Goal: Task Accomplishment & Management: Use online tool/utility

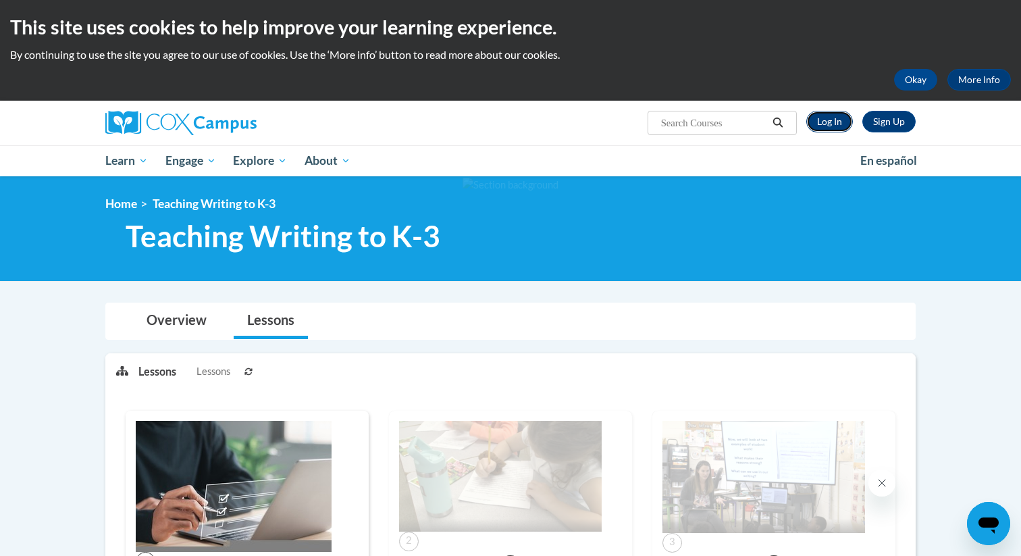
click at [833, 122] on link "Log In" at bounding box center [829, 122] width 47 height 22
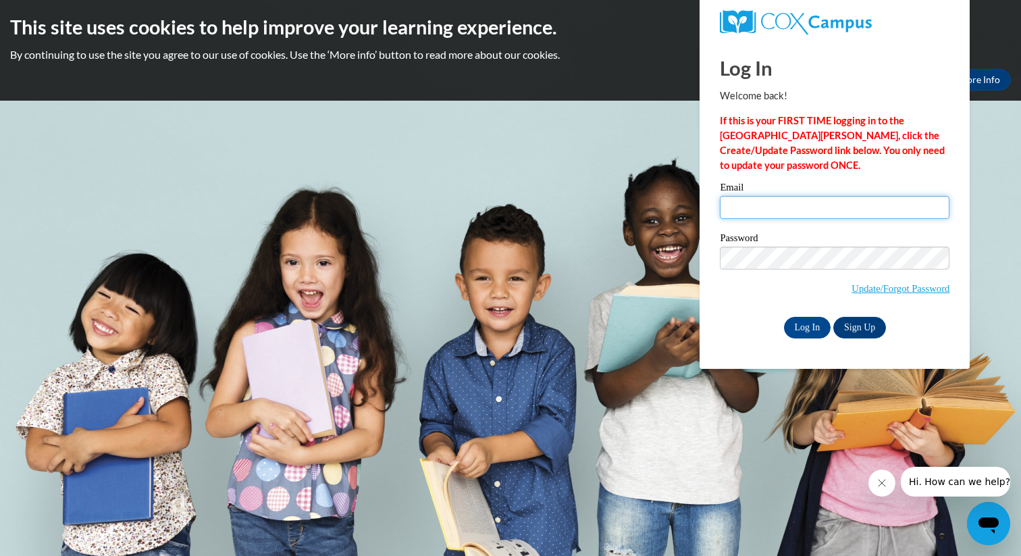
click at [816, 202] on input "Email" at bounding box center [835, 207] width 230 height 23
type input "bjohnson@hjt1.org"
click at [802, 326] on input "Log In" at bounding box center [807, 328] width 47 height 22
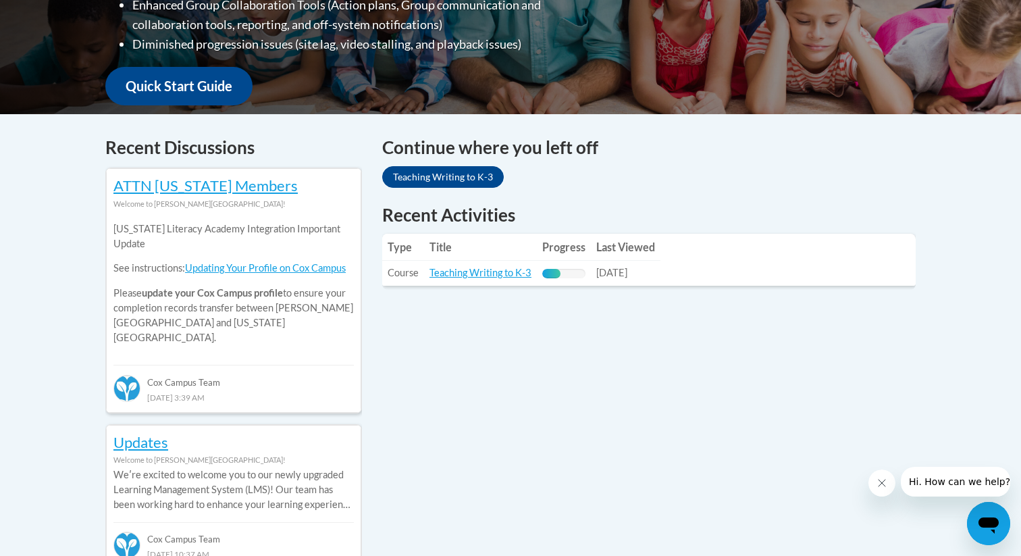
scroll to position [461, 0]
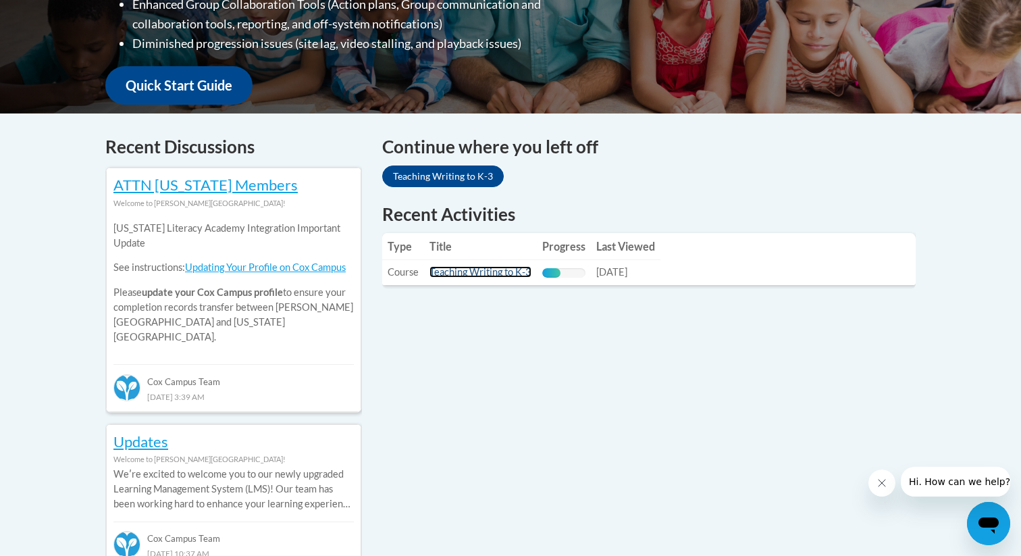
click at [478, 274] on link "Teaching Writing to K-3" at bounding box center [481, 271] width 102 height 11
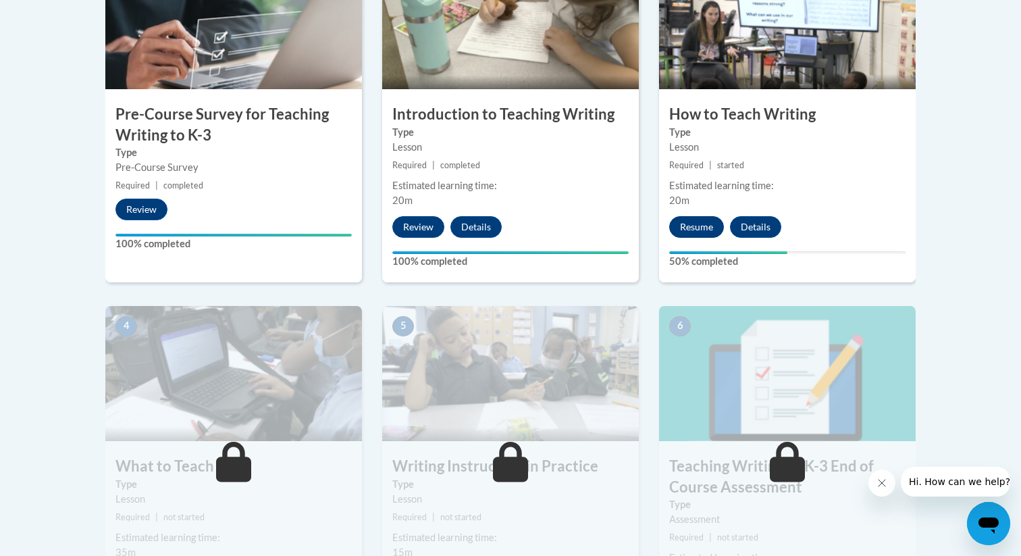
scroll to position [496, 0]
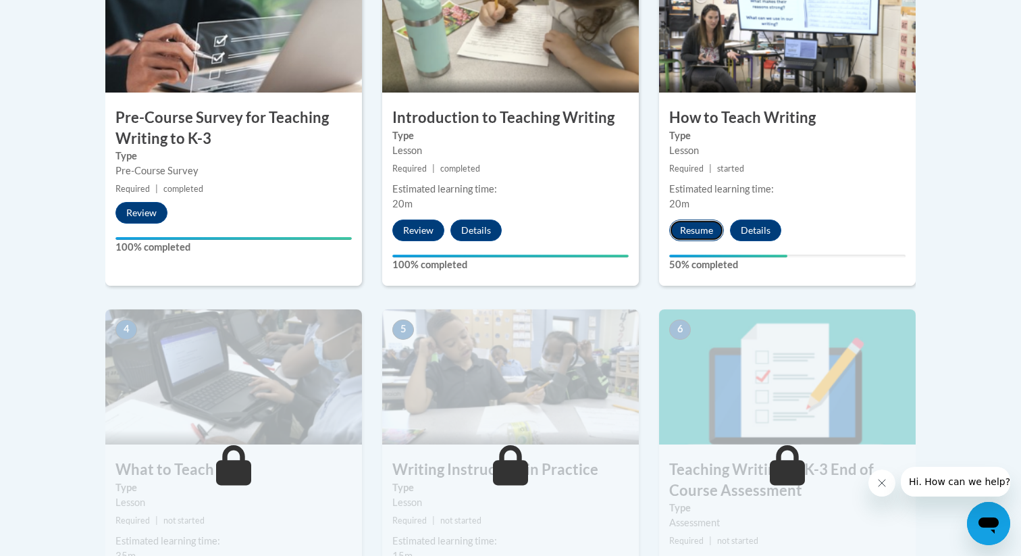
click at [708, 236] on button "Resume" at bounding box center [696, 230] width 55 height 22
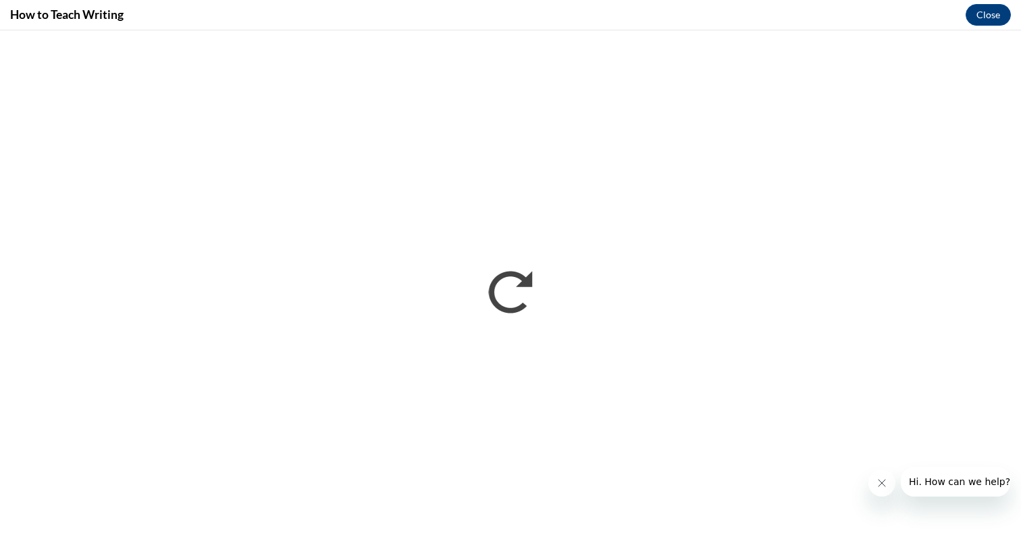
scroll to position [0, 0]
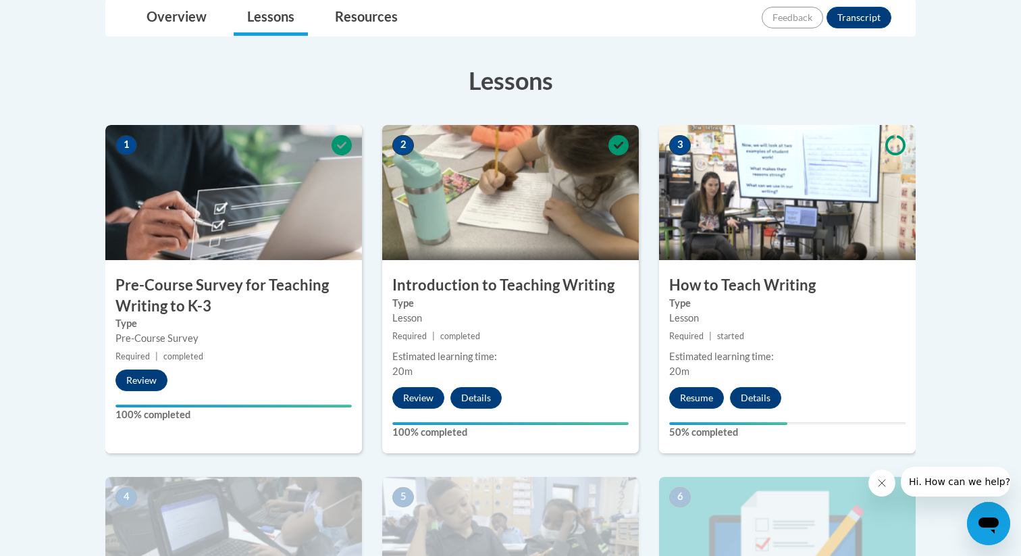
scroll to position [334, 0]
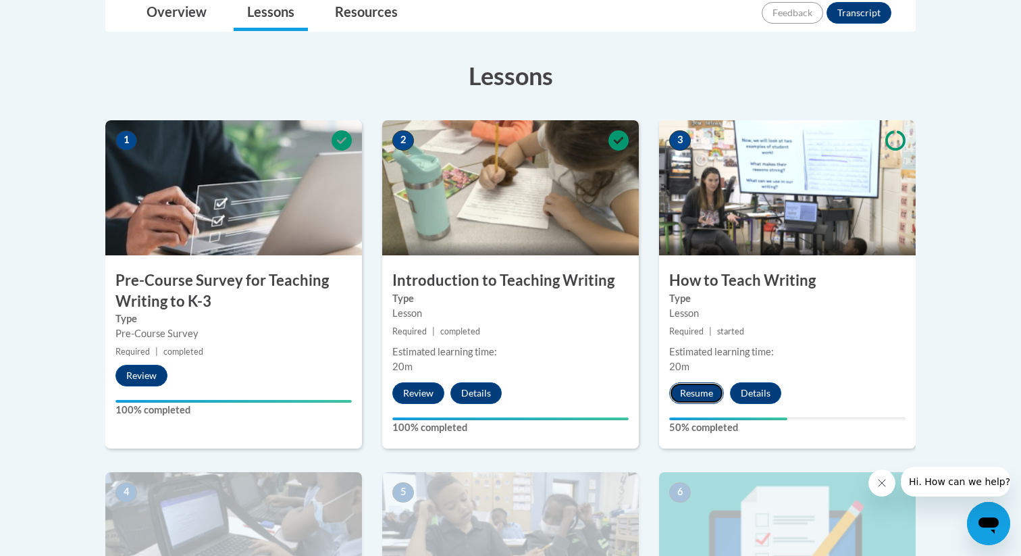
click at [690, 392] on button "Resume" at bounding box center [696, 393] width 55 height 22
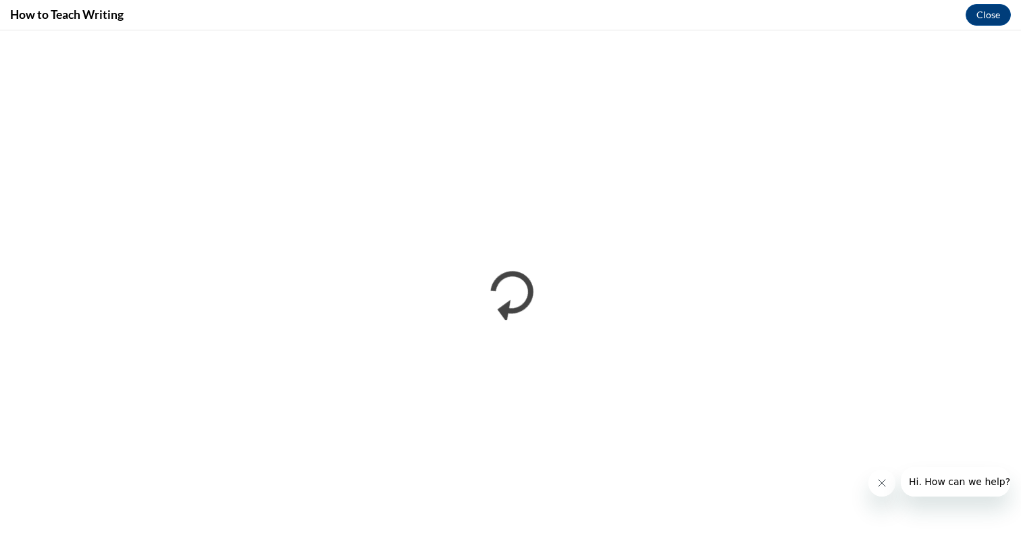
scroll to position [0, 0]
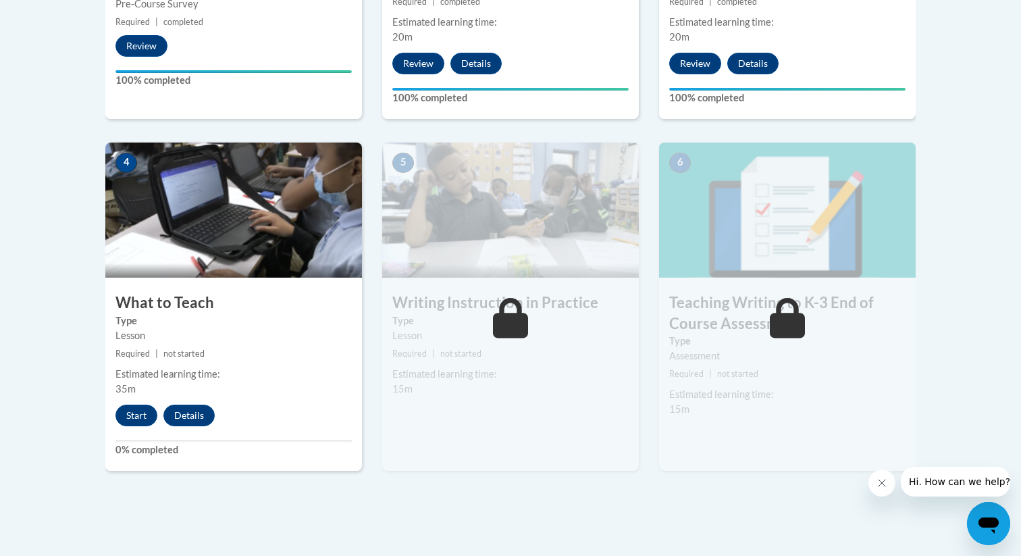
scroll to position [667, 0]
